Goal: Navigation & Orientation: Find specific page/section

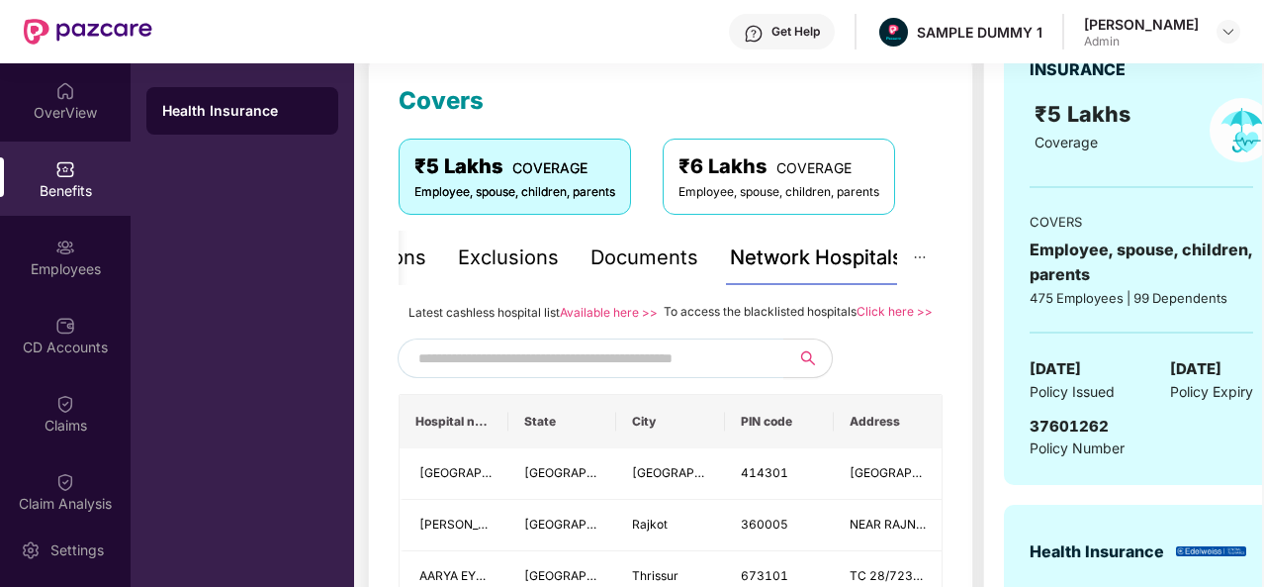
scroll to position [264, 0]
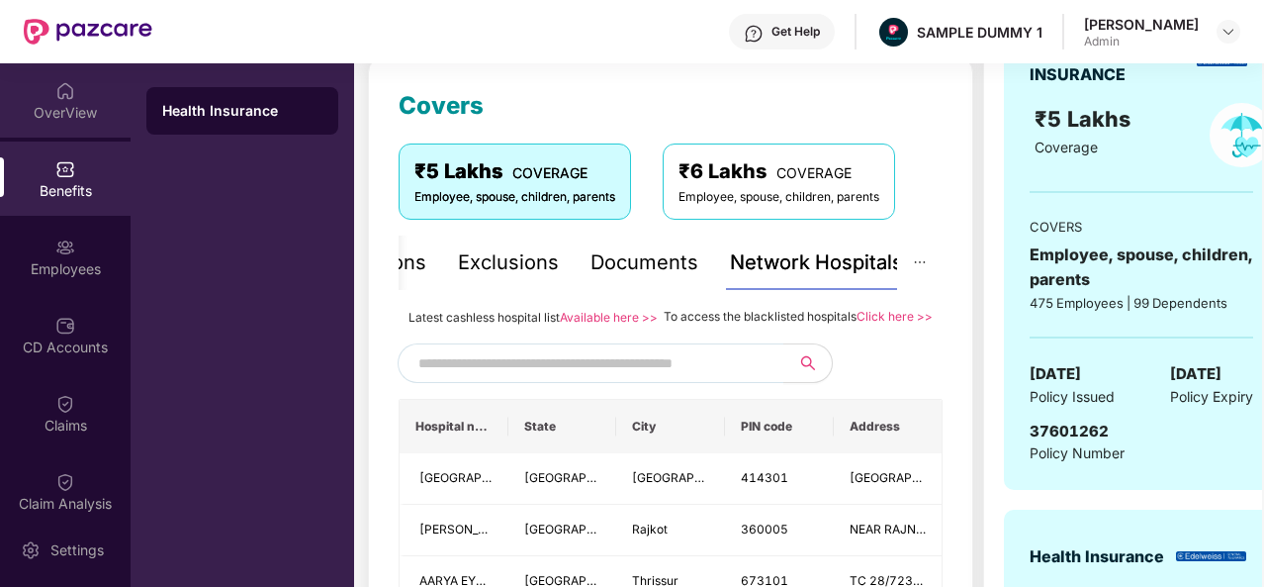
click at [72, 97] on div "OverView" at bounding box center [65, 100] width 131 height 74
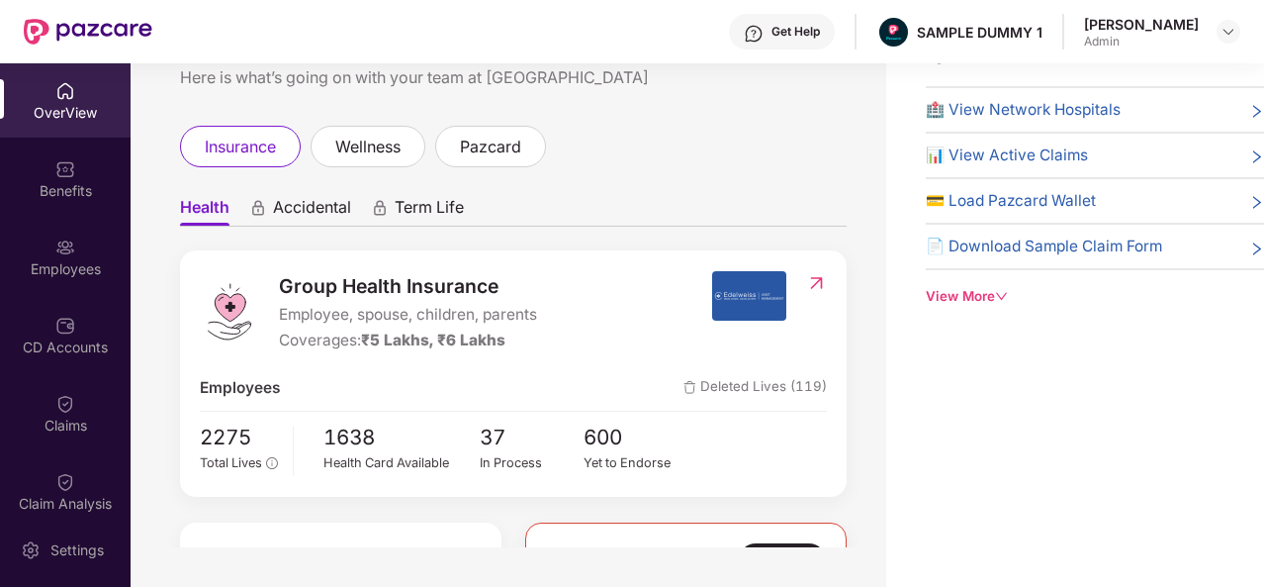
scroll to position [0, 0]
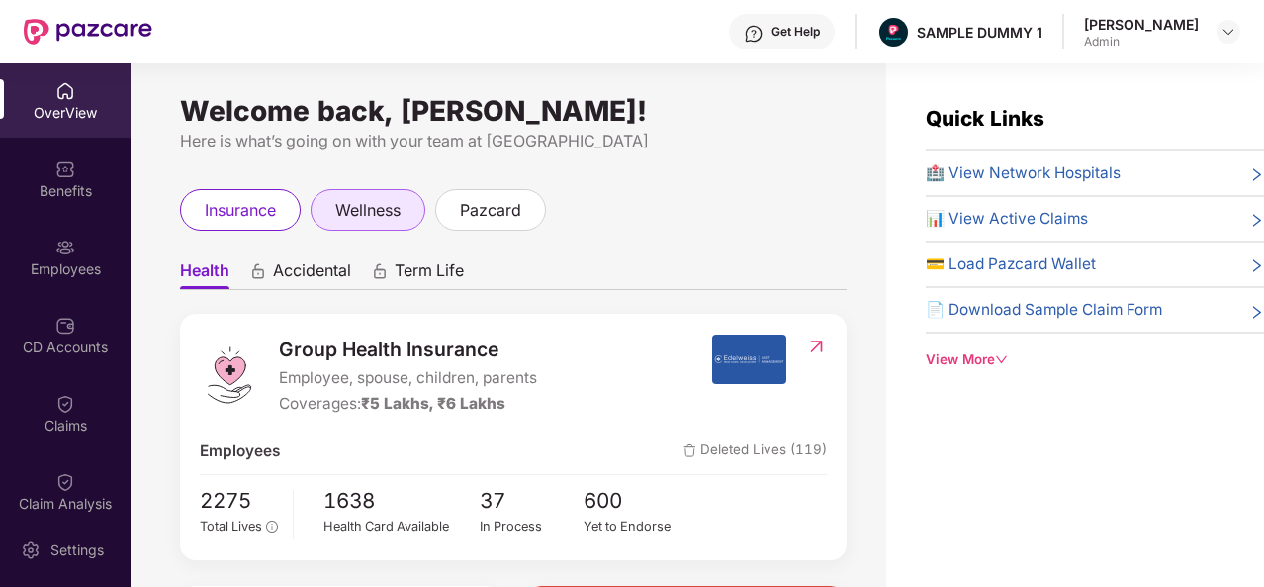
click at [360, 215] on span "wellness" at bounding box center [367, 210] width 65 height 25
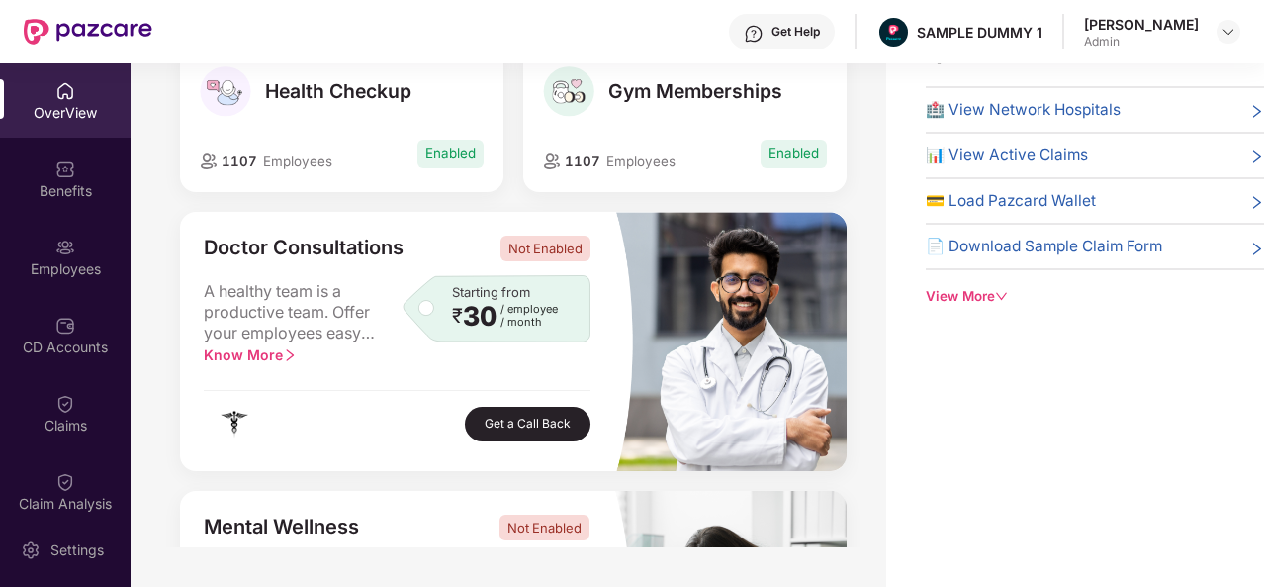
scroll to position [17, 0]
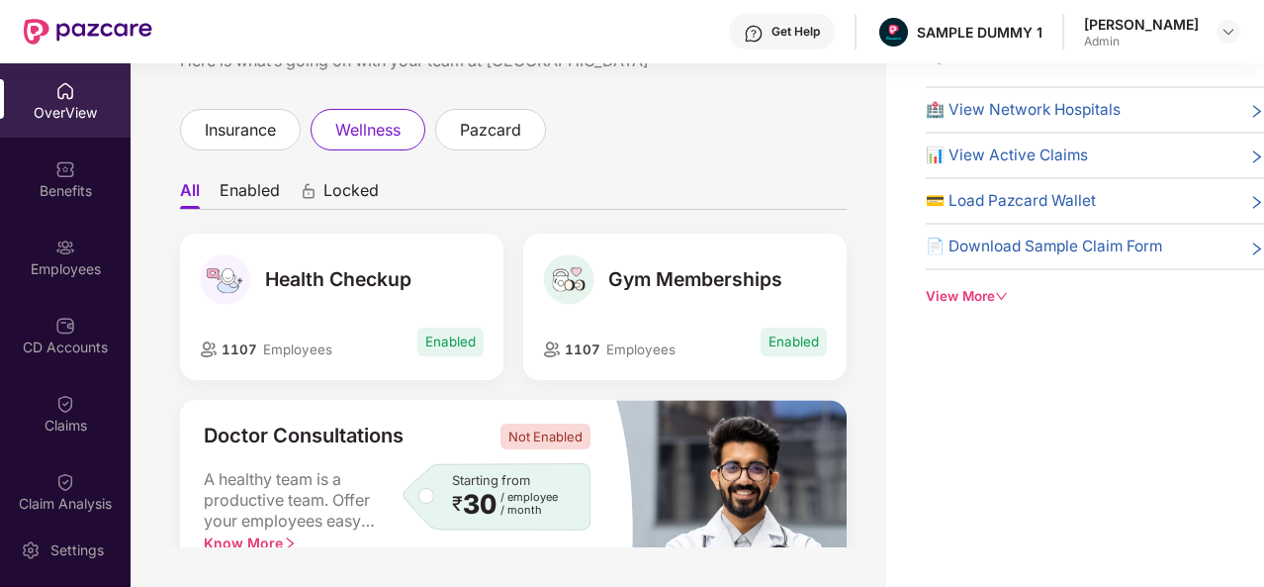
click at [255, 188] on li "Enabled" at bounding box center [250, 194] width 60 height 29
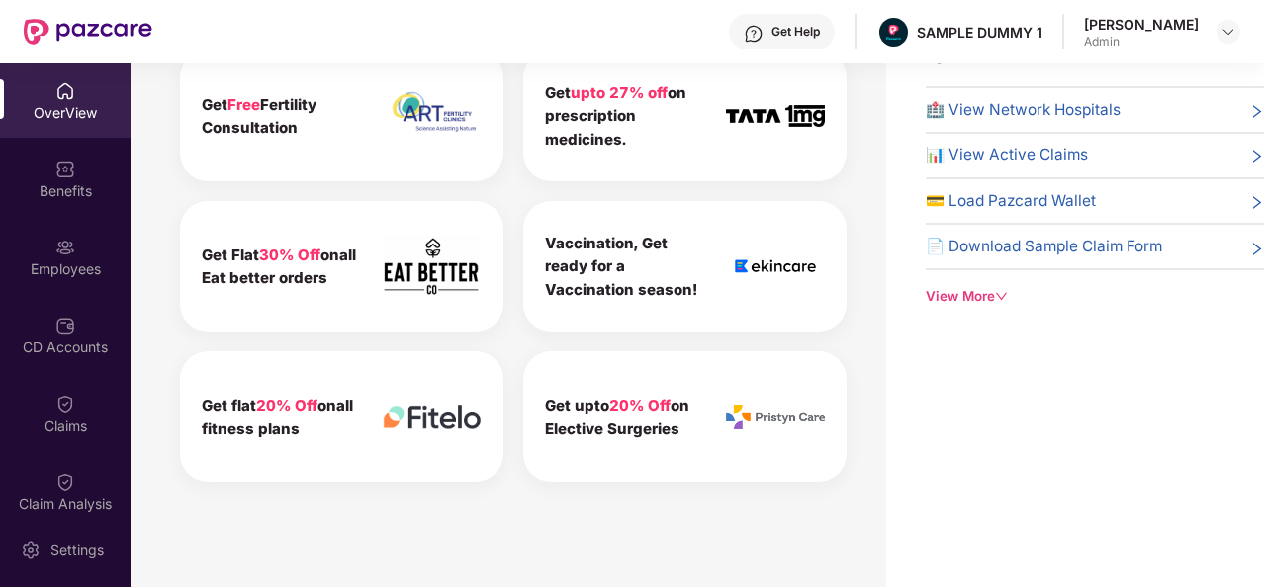
scroll to position [77, 0]
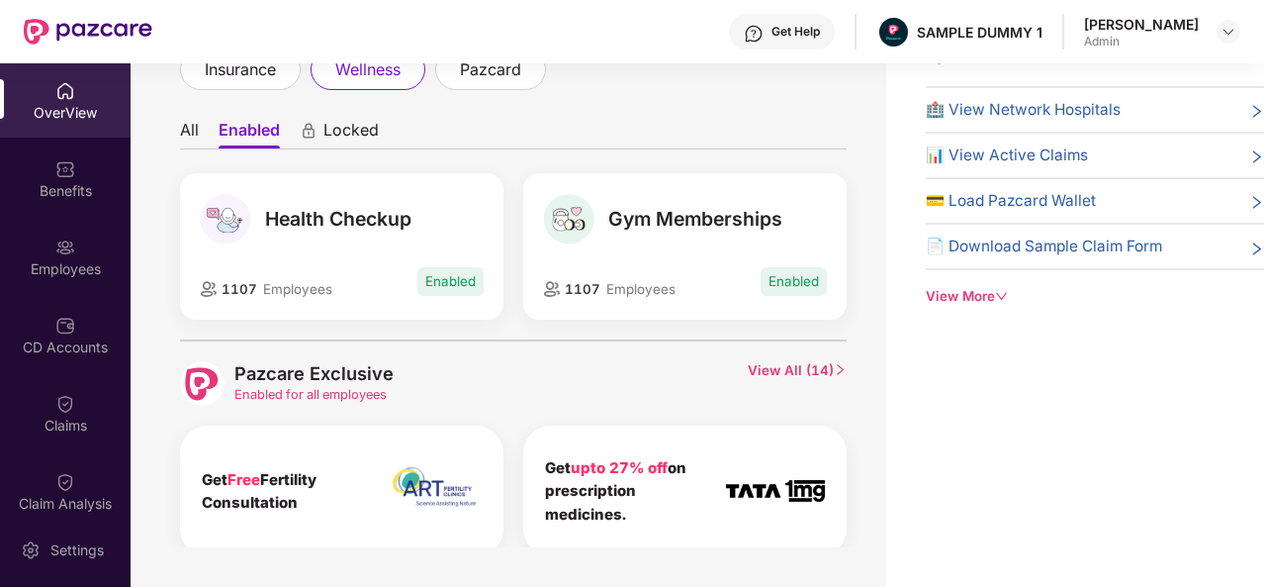
click at [196, 134] on li "All" at bounding box center [189, 134] width 19 height 29
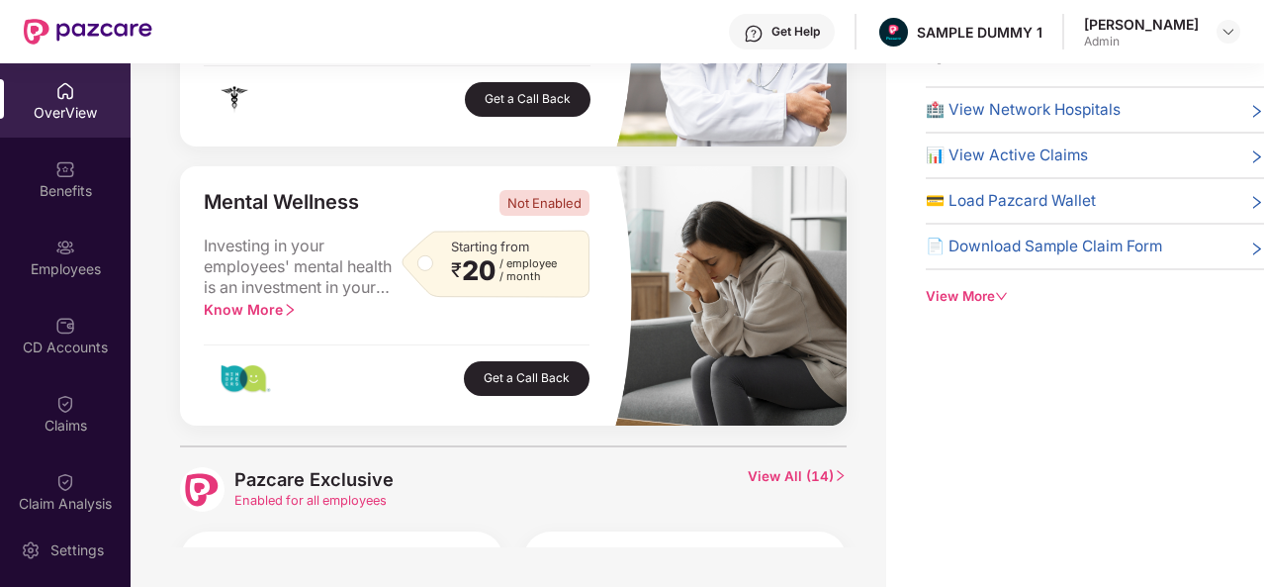
scroll to position [721, 0]
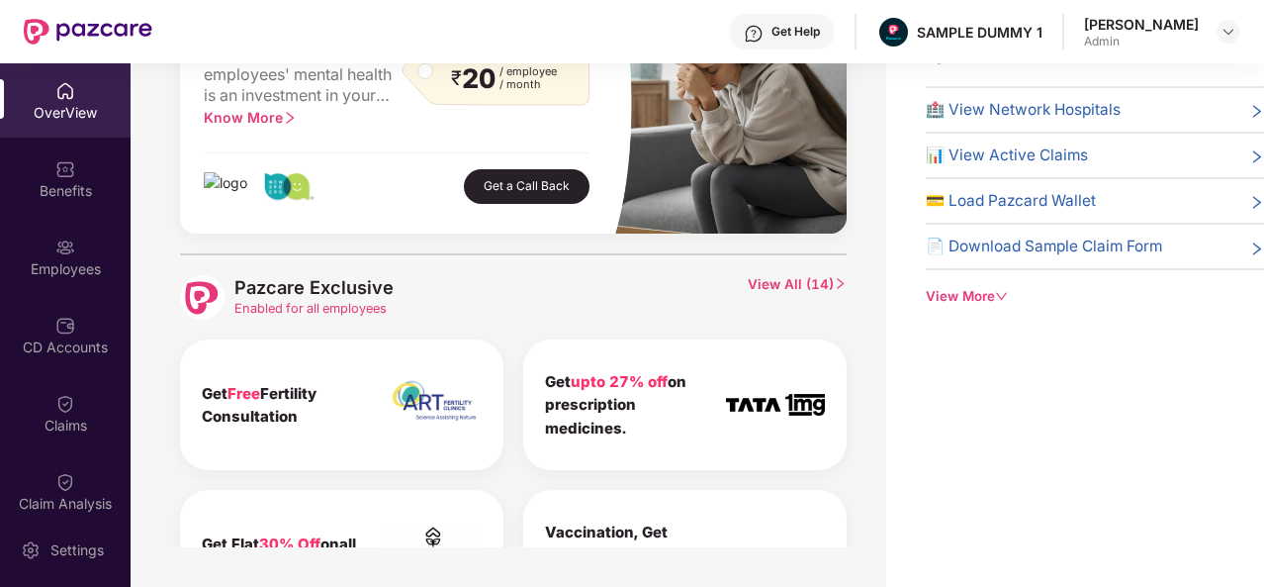
click at [834, 285] on icon "right" at bounding box center [840, 283] width 13 height 13
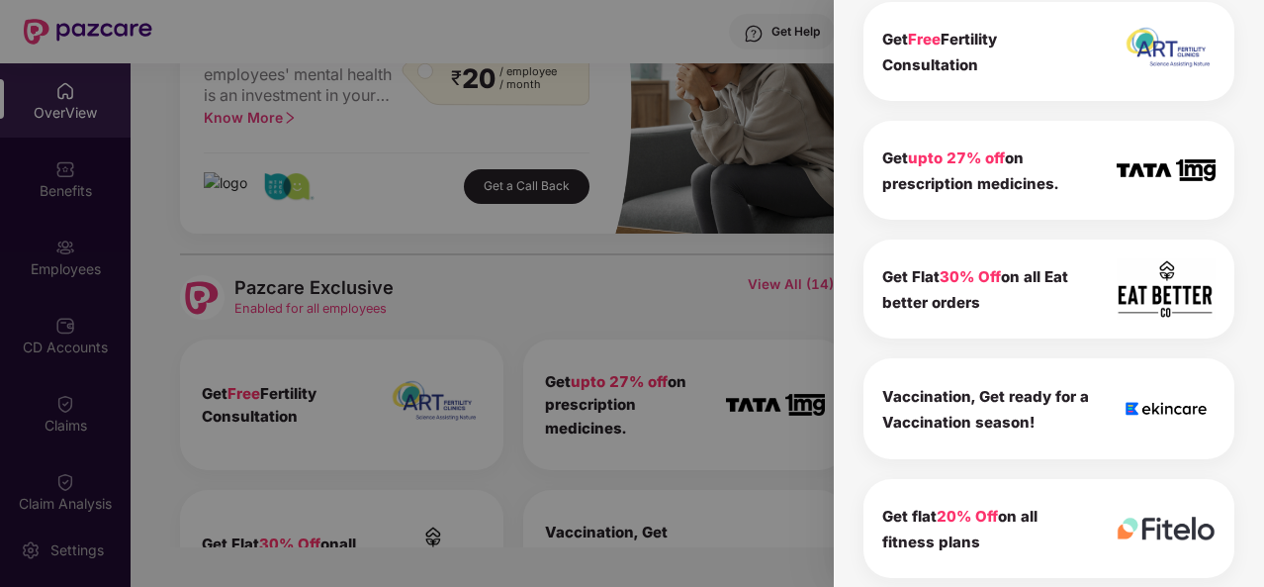
scroll to position [0, 0]
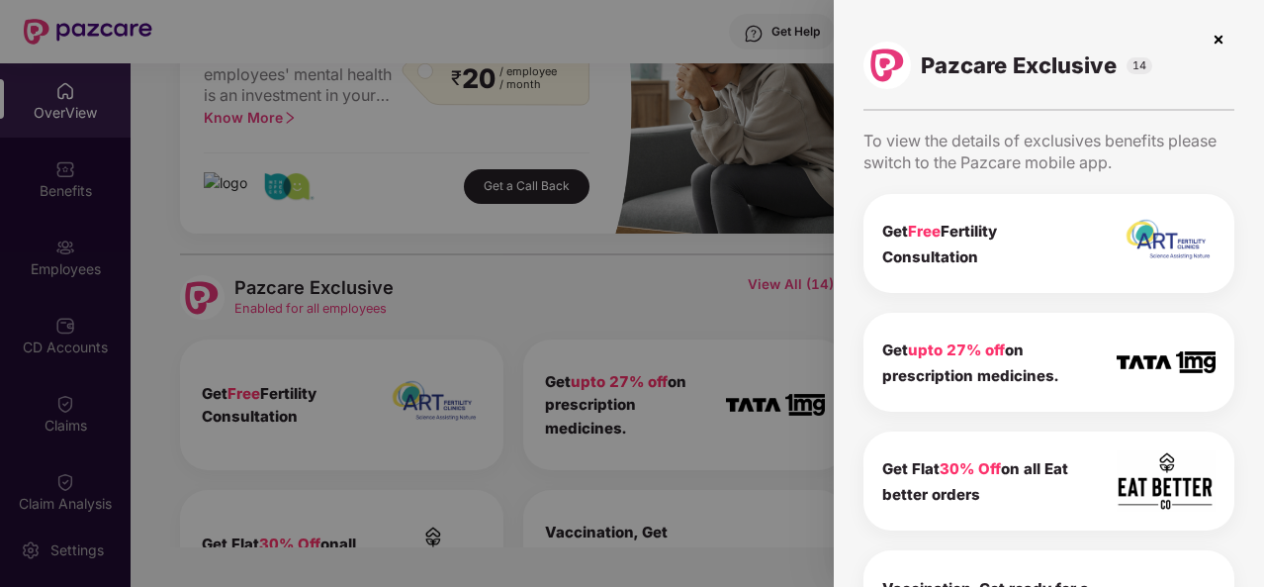
click at [1197, 36] on span at bounding box center [1049, 40] width 371 height 32
click at [1209, 36] on img at bounding box center [1219, 40] width 32 height 32
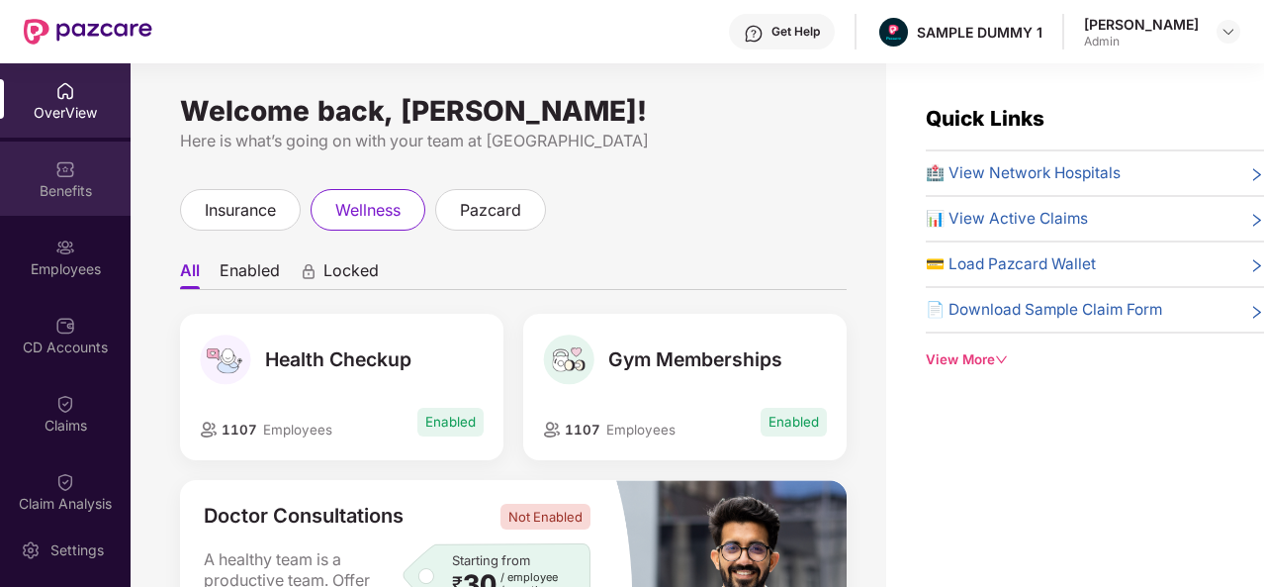
click at [85, 165] on div "Benefits" at bounding box center [65, 178] width 131 height 74
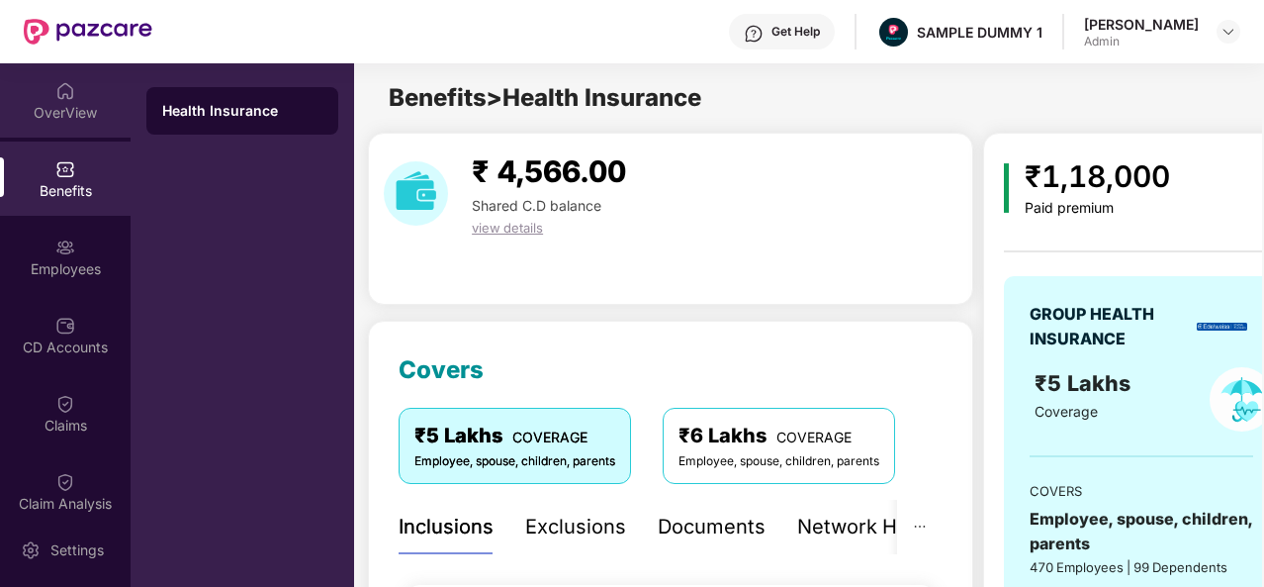
click at [116, 121] on div "OverView" at bounding box center [65, 113] width 131 height 20
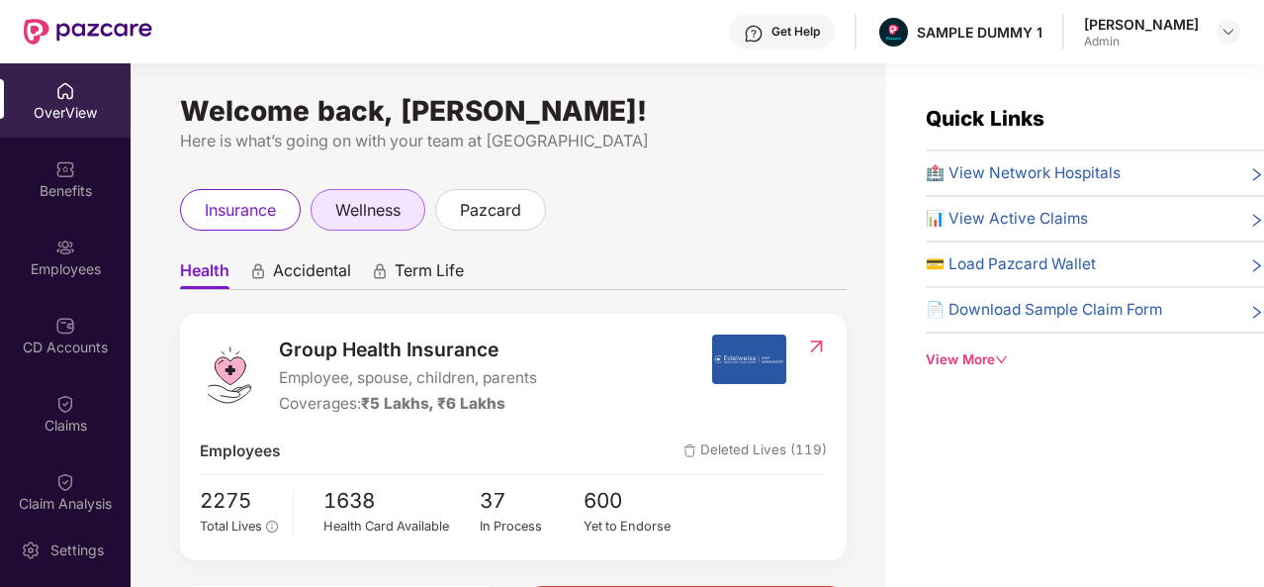
click at [345, 196] on div "wellness" at bounding box center [368, 210] width 115 height 42
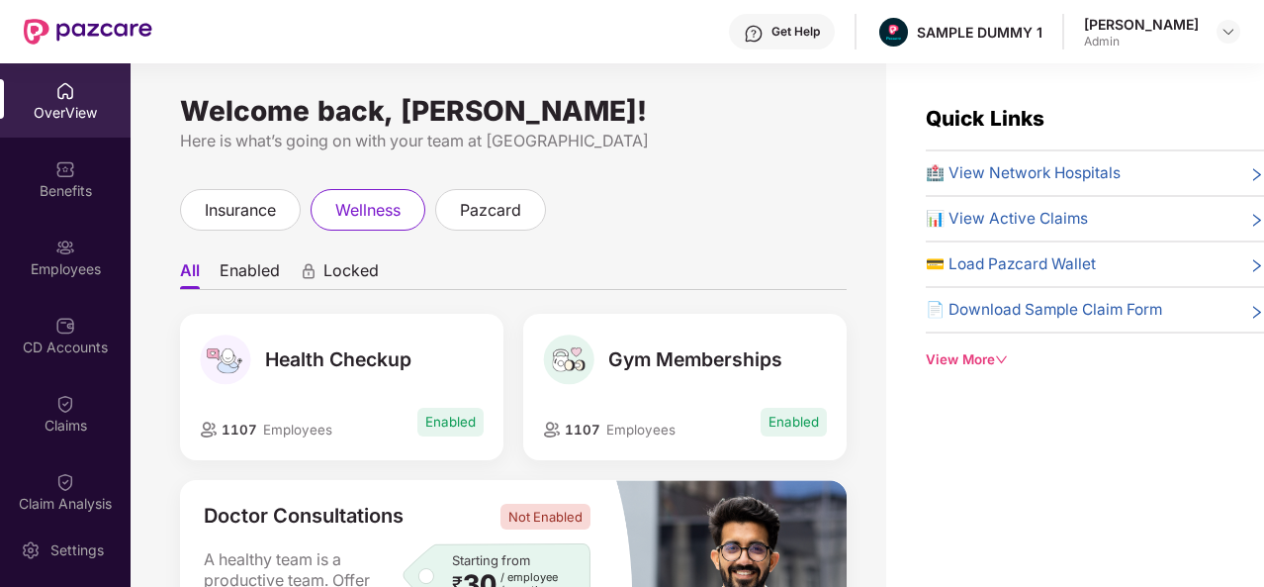
click at [439, 371] on div "Health Checkup" at bounding box center [341, 359] width 283 height 50
click at [600, 364] on div "Gym Memberships" at bounding box center [684, 359] width 283 height 50
click at [649, 355] on span "Gym Memberships" at bounding box center [695, 359] width 174 height 24
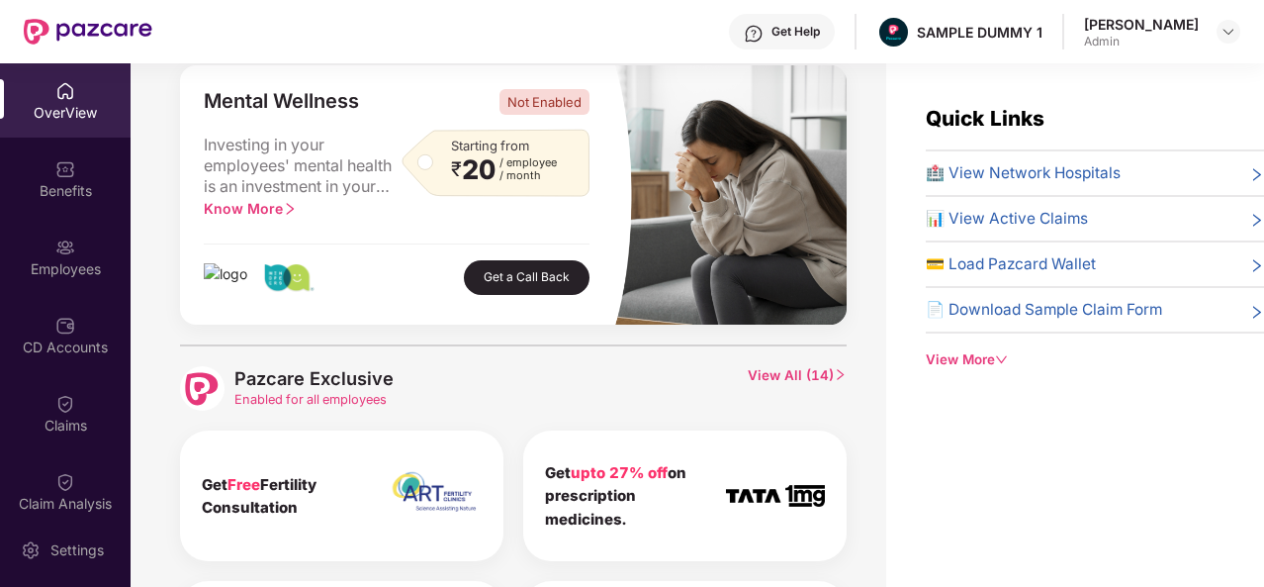
scroll to position [707, 0]
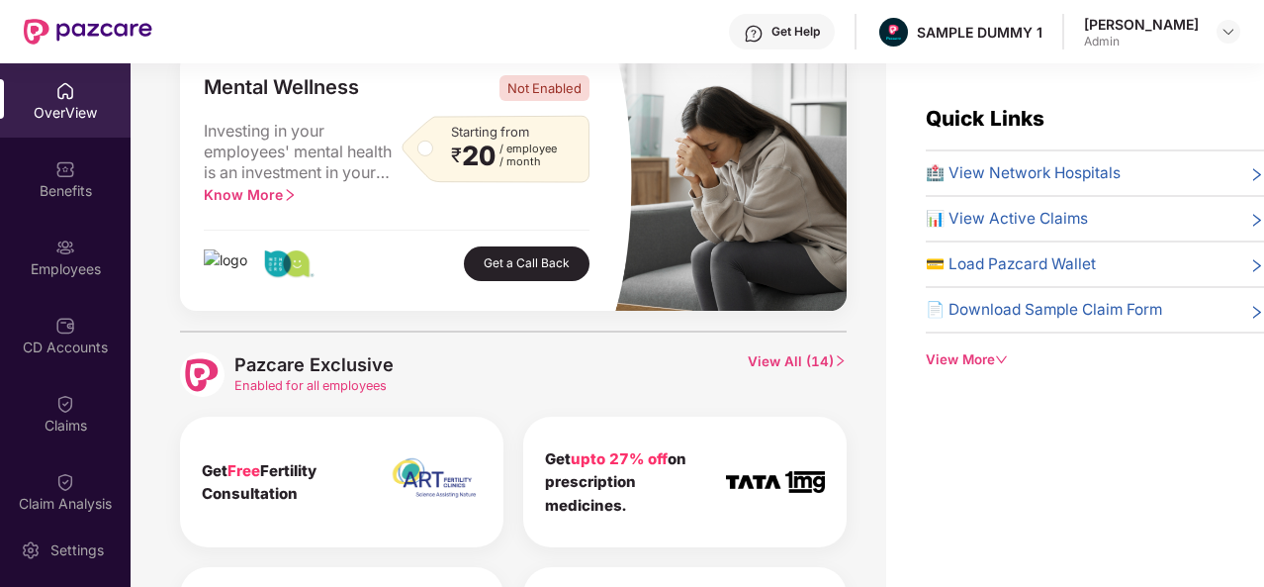
click at [1182, 26] on div "[PERSON_NAME]" at bounding box center [1141, 24] width 115 height 19
click at [1218, 31] on div at bounding box center [1229, 32] width 24 height 24
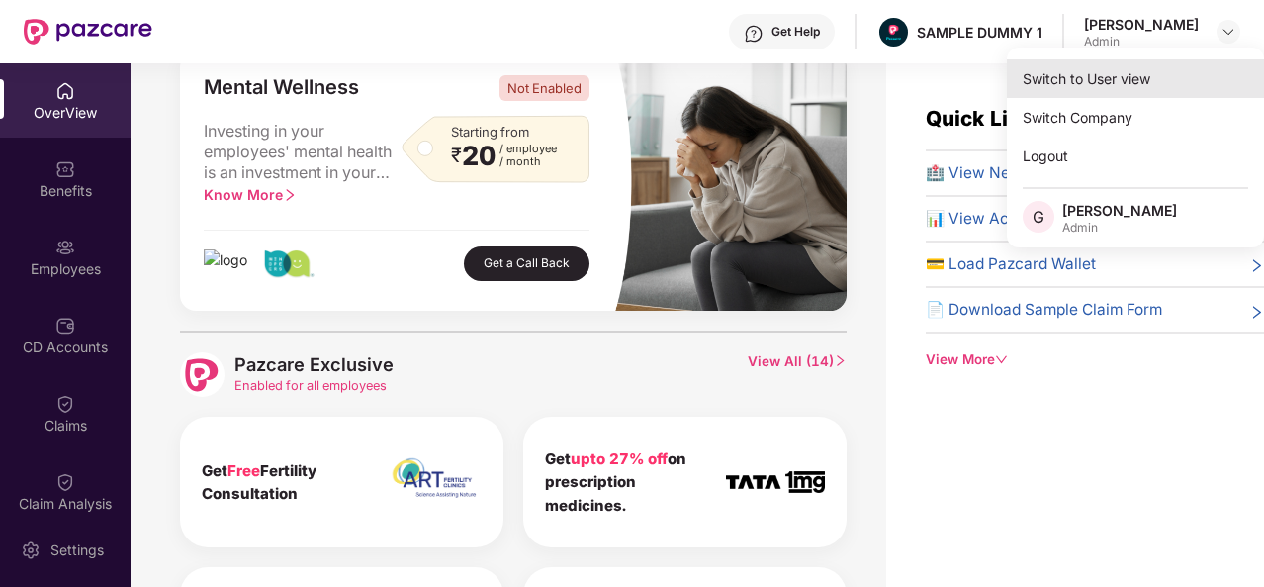
click at [1152, 84] on div "Switch to User view" at bounding box center [1135, 78] width 257 height 39
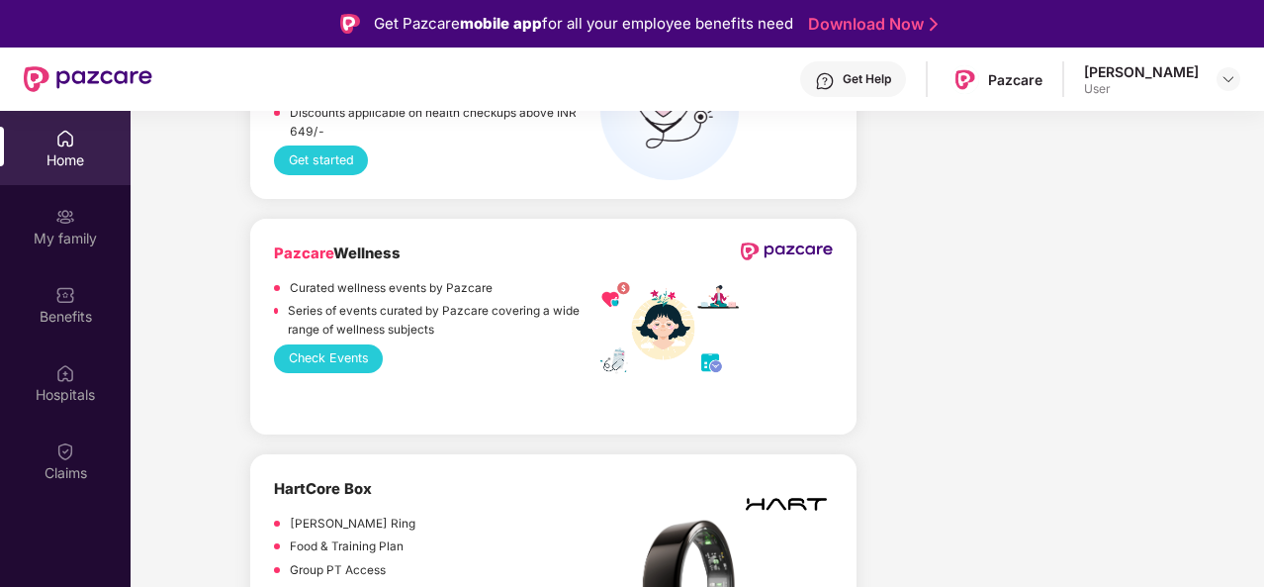
scroll to position [5713, 0]
click at [326, 344] on button "Check Events" at bounding box center [328, 358] width 109 height 29
